Goal: Navigation & Orientation: Find specific page/section

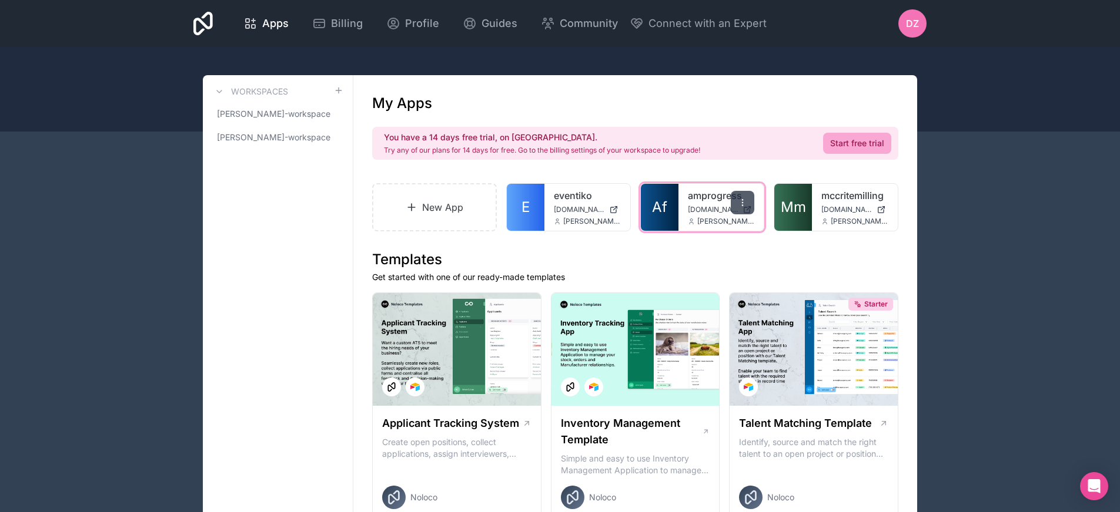
click at [742, 206] on icon at bounding box center [742, 202] width 9 height 9
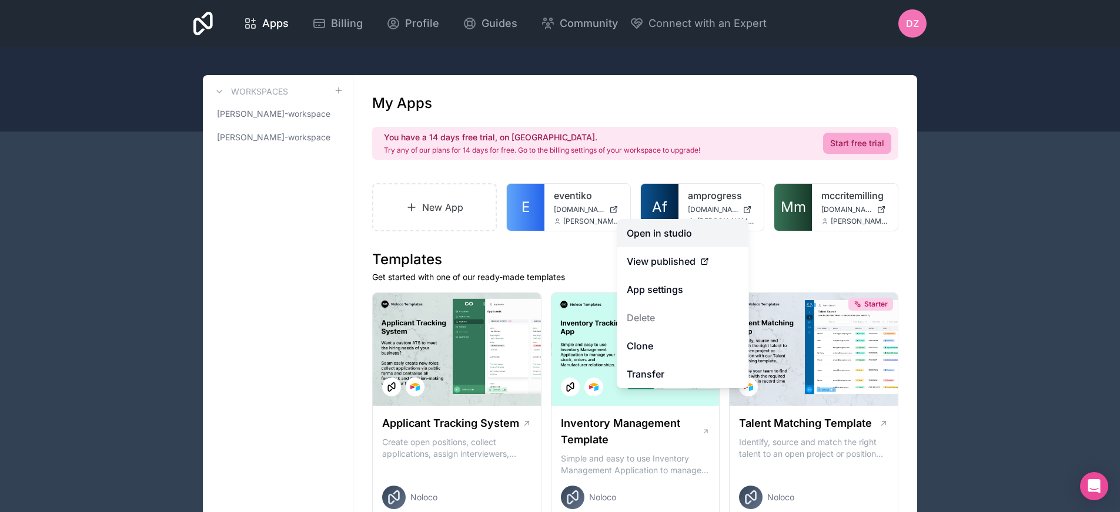
click at [708, 240] on link "Open in studio" at bounding box center [683, 233] width 132 height 28
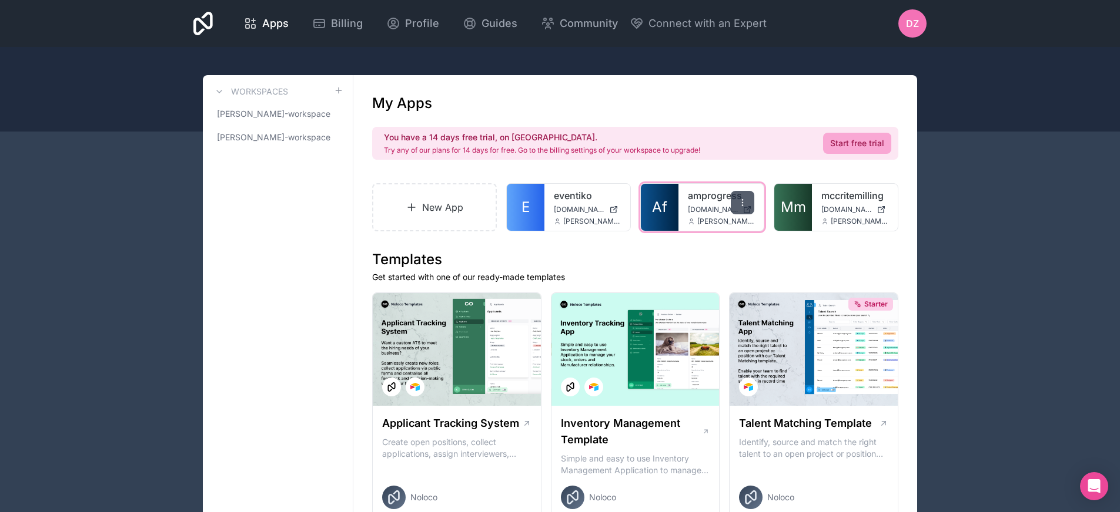
click at [739, 200] on icon at bounding box center [742, 202] width 9 height 9
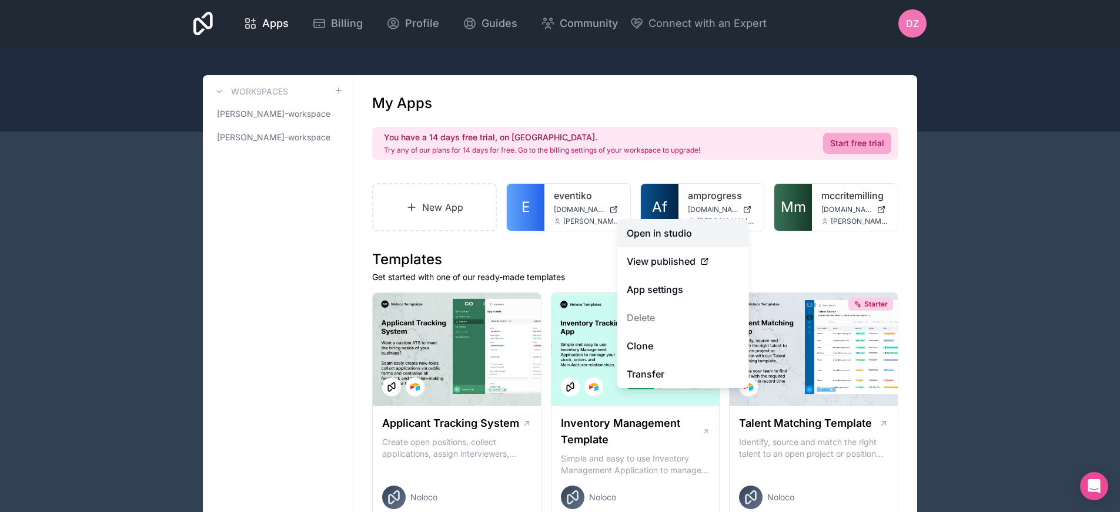
click at [722, 239] on link "Open in studio" at bounding box center [683, 233] width 132 height 28
